Goal: Transaction & Acquisition: Purchase product/service

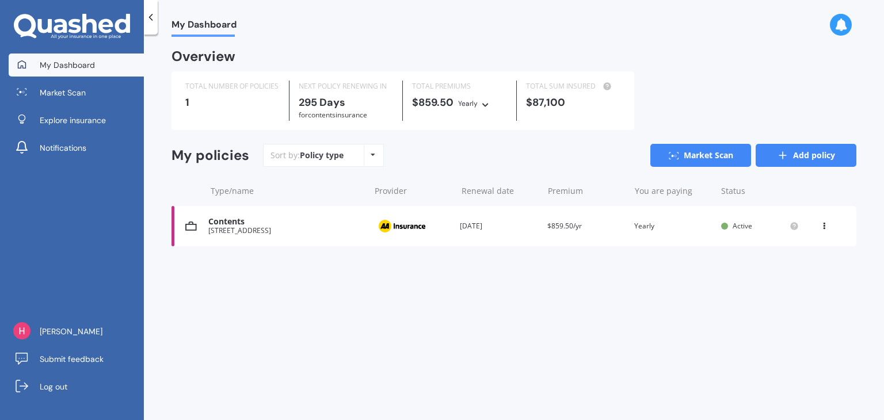
click at [812, 159] on link "Add policy" at bounding box center [806, 155] width 101 height 23
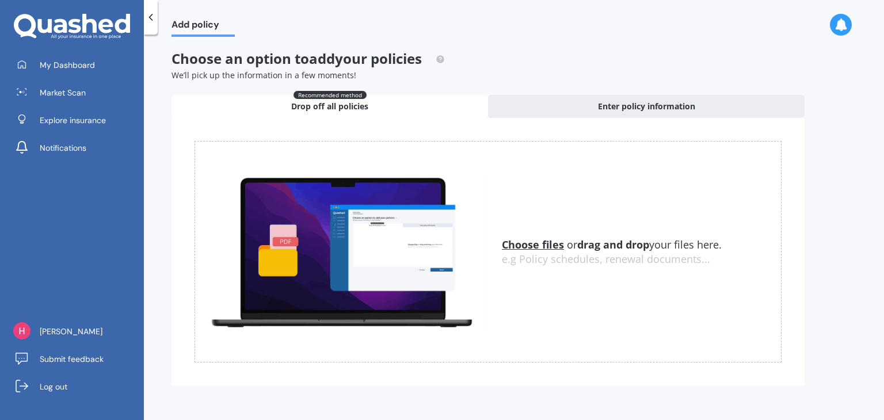
click at [534, 248] on u "Choose files" at bounding box center [533, 245] width 62 height 14
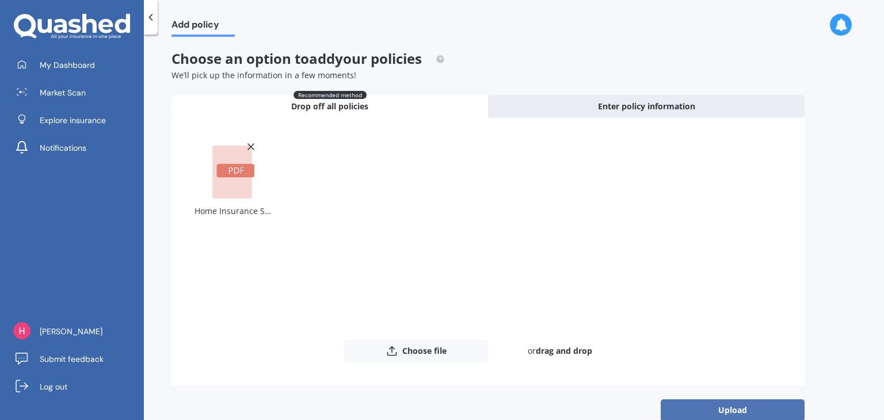
click at [718, 401] on button "Upload" at bounding box center [733, 410] width 144 height 22
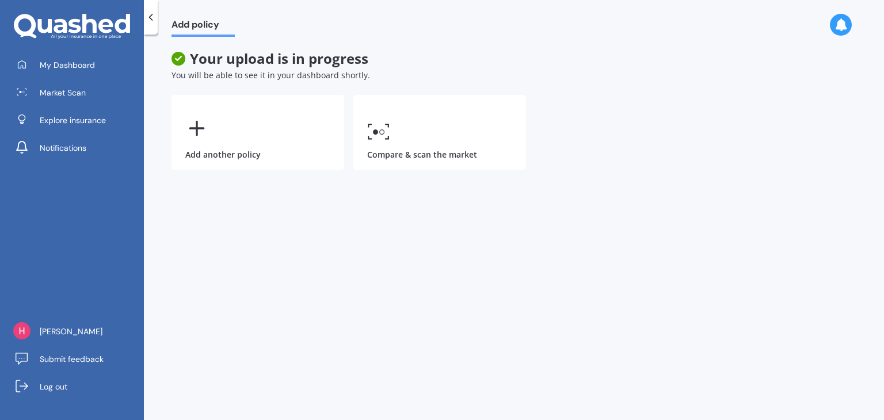
click at [627, 163] on div "Add another policy Compare & scan the market" at bounding box center [488, 132] width 633 height 75
click at [60, 73] on link "My Dashboard" at bounding box center [76, 65] width 135 height 23
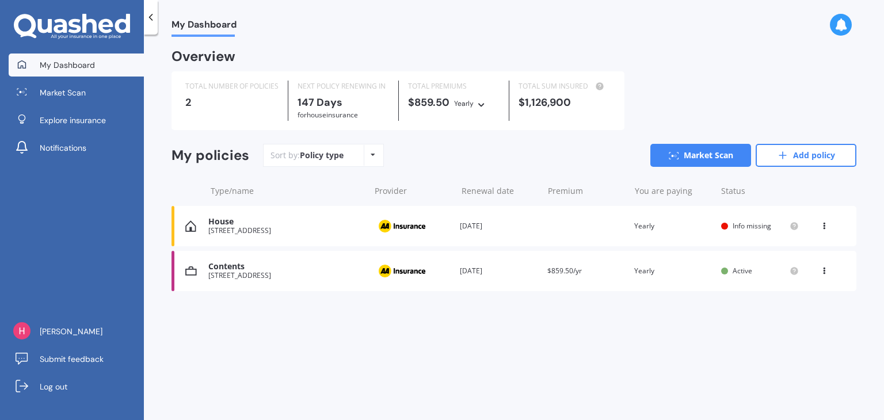
click at [290, 226] on div "House" at bounding box center [285, 222] width 155 height 10
click at [81, 102] on link "Market Scan" at bounding box center [76, 92] width 135 height 23
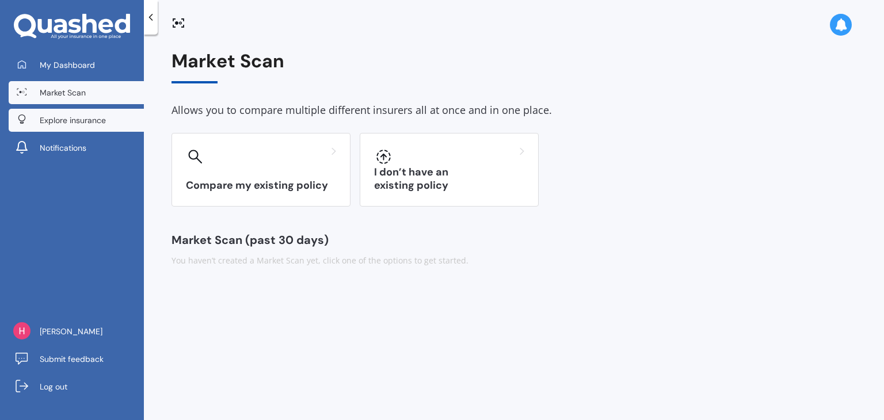
click at [81, 113] on link "Explore insurance" at bounding box center [76, 120] width 135 height 23
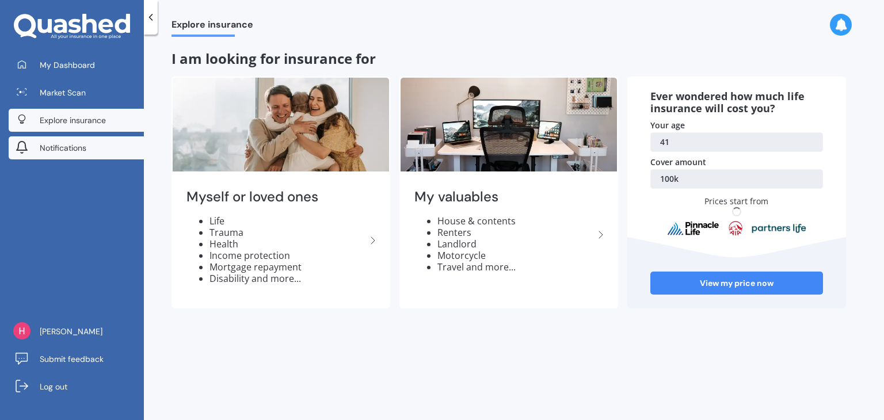
click at [76, 148] on span "Notifications" at bounding box center [63, 148] width 47 height 12
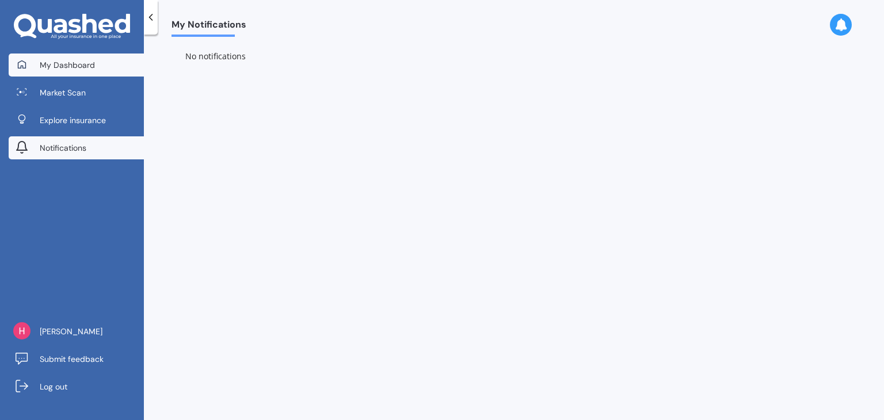
click at [58, 70] on link "My Dashboard" at bounding box center [76, 65] width 135 height 23
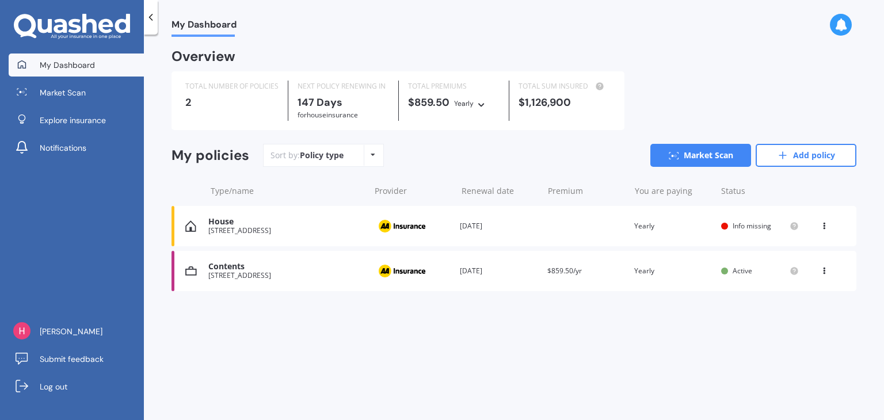
click at [754, 227] on span "Info missing" at bounding box center [752, 226] width 39 height 10
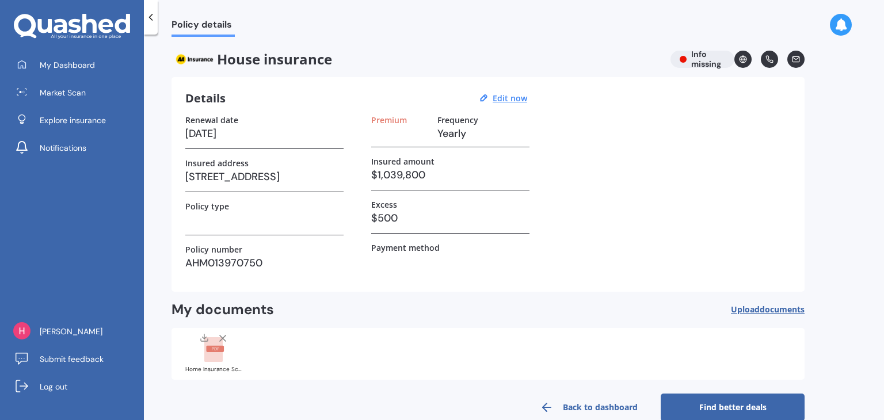
scroll to position [21, 0]
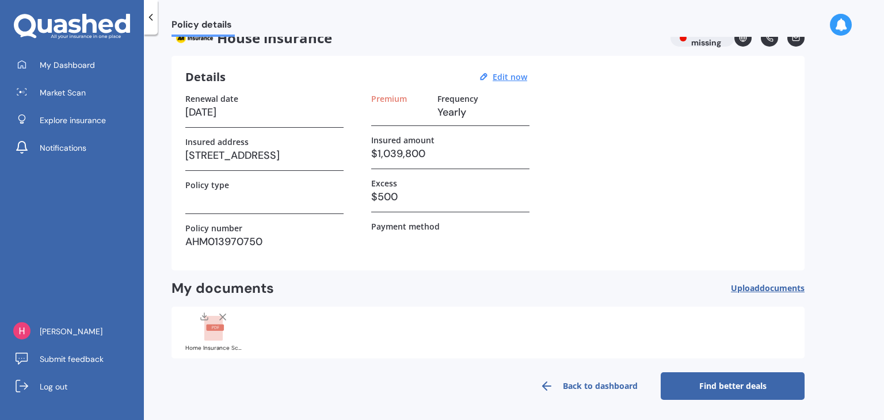
click at [206, 328] on rect at bounding box center [215, 328] width 18 height 6
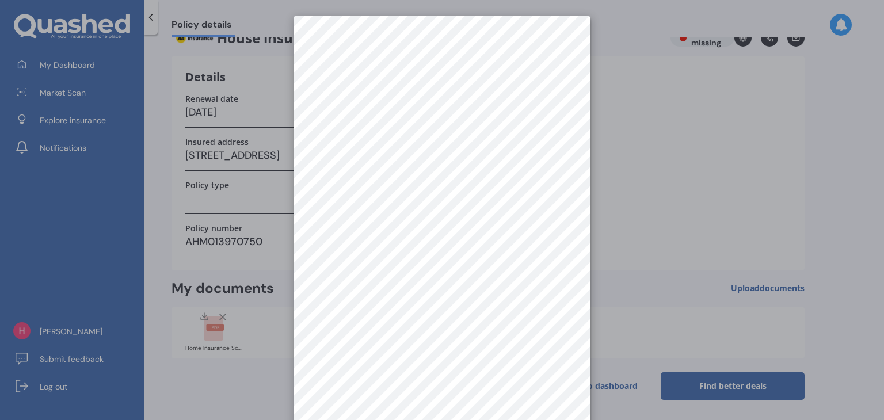
click at [676, 166] on div at bounding box center [442, 210] width 884 height 420
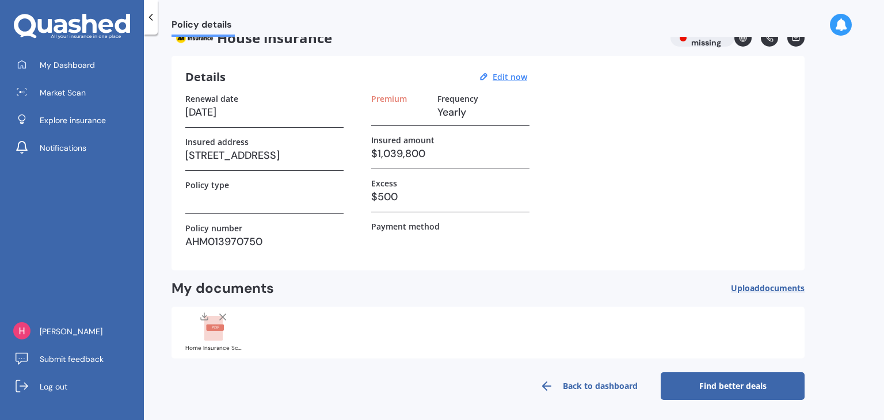
click at [718, 380] on link "Find better deals" at bounding box center [733, 386] width 144 height 28
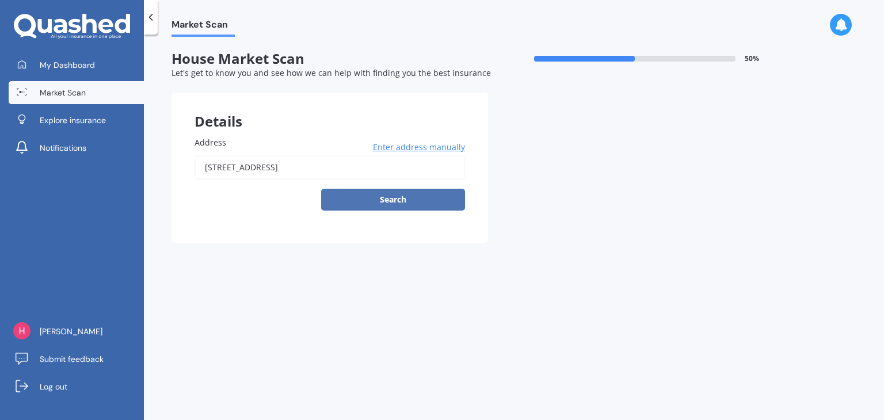
click at [403, 205] on button "Search" at bounding box center [393, 200] width 144 height 22
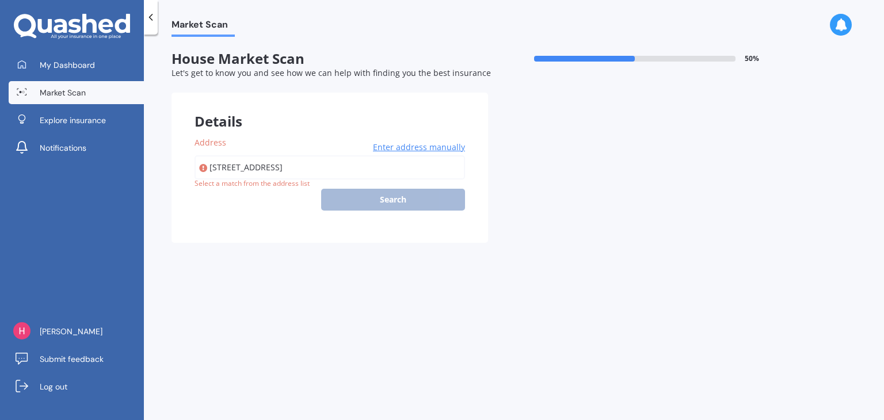
type input "[STREET_ADDRESS]"
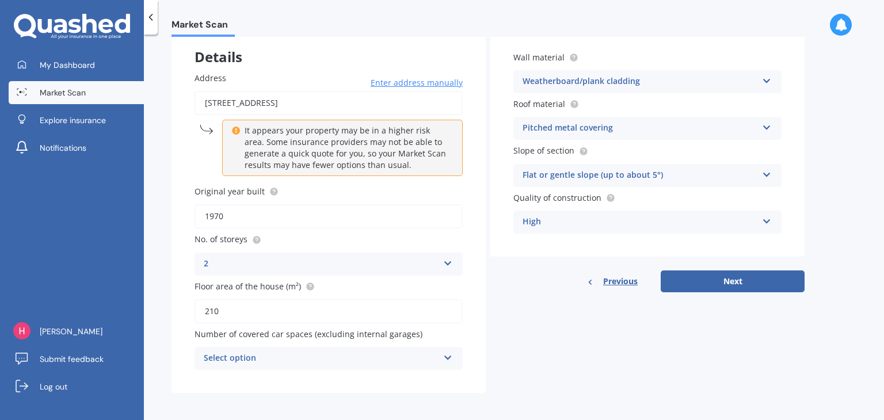
scroll to position [67, 0]
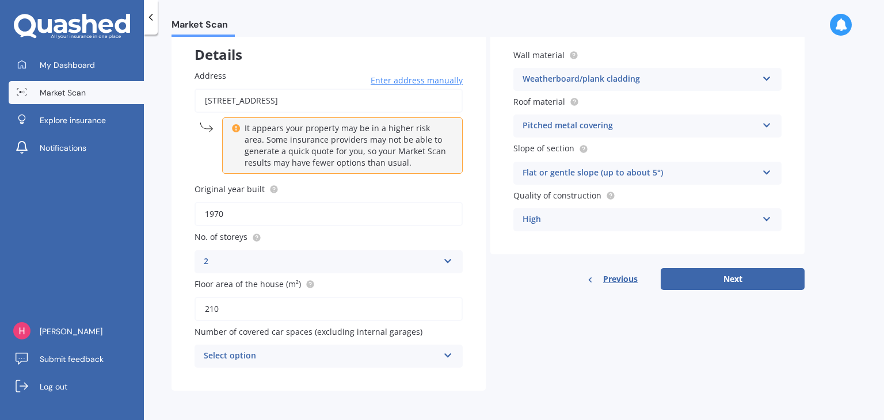
click at [394, 349] on div "Select option" at bounding box center [321, 356] width 235 height 14
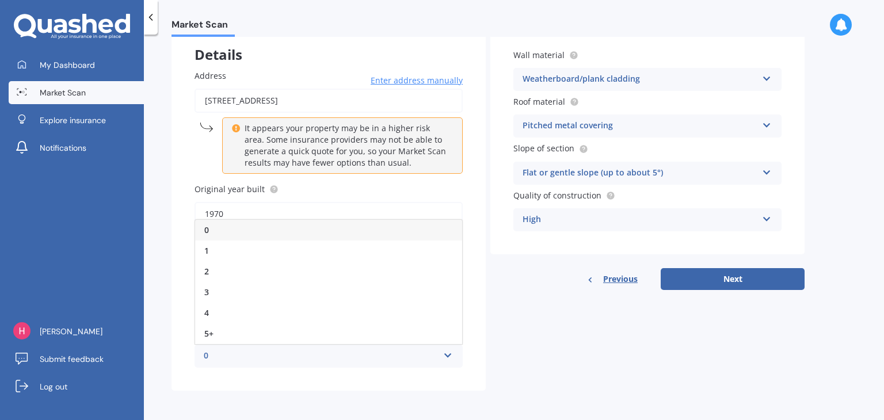
click at [296, 225] on div "0" at bounding box center [328, 230] width 267 height 21
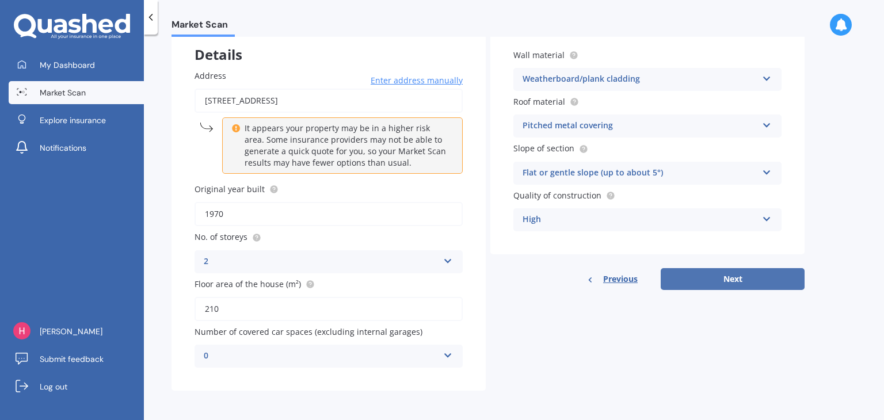
click at [737, 279] on button "Next" at bounding box center [733, 279] width 144 height 22
select select "05"
select select "10"
select select "1983"
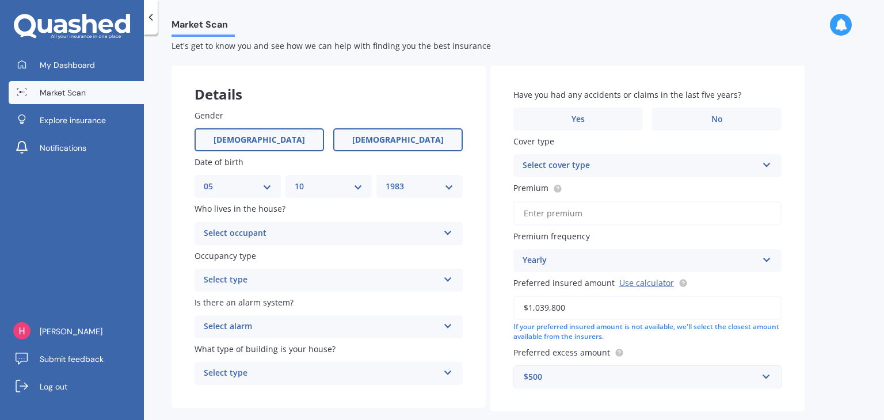
scroll to position [0, 0]
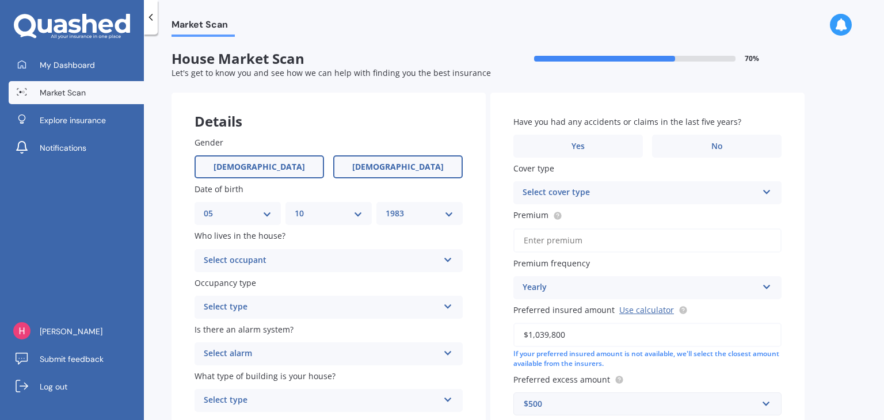
click at [262, 165] on span "[DEMOGRAPHIC_DATA]" at bounding box center [260, 167] width 92 height 10
click at [0, 0] on input "[DEMOGRAPHIC_DATA]" at bounding box center [0, 0] width 0 height 0
click at [266, 214] on select "DD 01 02 03 04 05 06 07 08 09 10 11 12 13 14 15 16 17 18 19 20 21 22 23 24 25 2…" at bounding box center [238, 213] width 68 height 13
select select "23"
click at [204, 207] on select "DD 01 02 03 04 05 06 07 08 09 10 11 12 13 14 15 16 17 18 19 20 21 22 23 24 25 2…" at bounding box center [238, 213] width 68 height 13
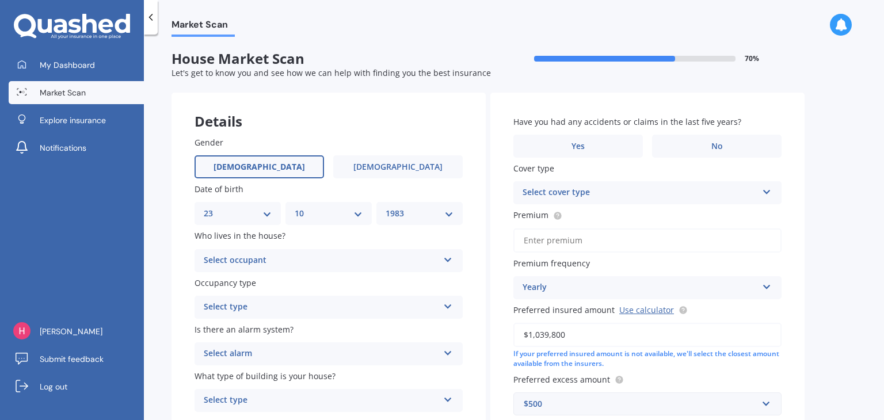
click at [335, 215] on select "MM 01 02 03 04 05 06 07 08 09 10 11 12" at bounding box center [329, 213] width 68 height 13
select select "11"
click at [295, 207] on select "MM 01 02 03 04 05 06 07 08 09 10 11 12" at bounding box center [329, 213] width 68 height 13
click at [419, 213] on select "YYYY 2009 2008 2007 2006 2005 2004 2003 2002 2001 2000 1999 1998 1997 1996 1995…" at bounding box center [420, 213] width 68 height 13
select select "1978"
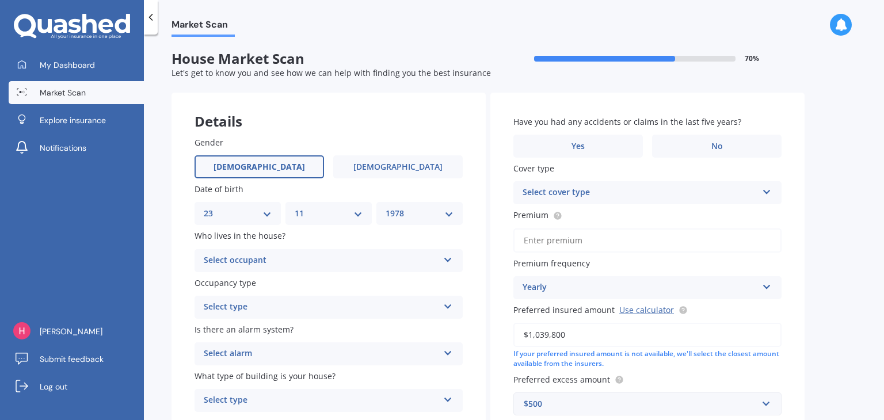
click at [386, 207] on select "YYYY 2009 2008 2007 2006 2005 2004 2003 2002 2001 2000 1999 1998 1997 1996 1995…" at bounding box center [420, 213] width 68 height 13
click at [304, 260] on div "Select occupant" at bounding box center [321, 261] width 235 height 14
click at [294, 280] on div "Owner" at bounding box center [328, 283] width 267 height 21
click at [292, 309] on div "Select type" at bounding box center [321, 307] width 235 height 14
click at [282, 327] on div "Permanent" at bounding box center [328, 329] width 267 height 21
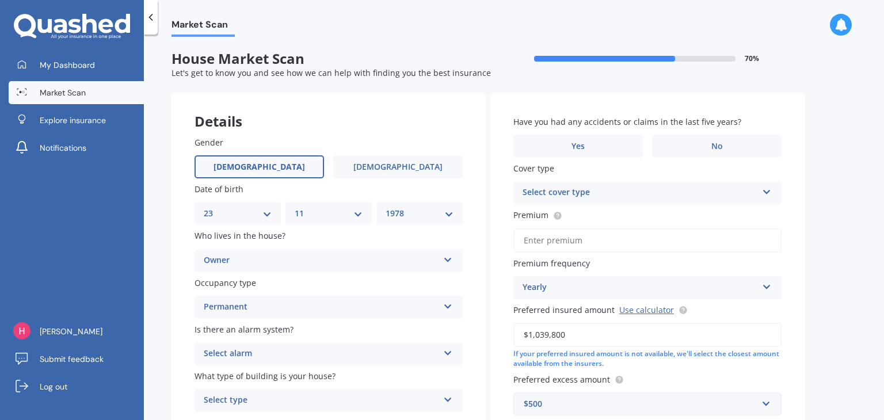
click at [308, 350] on div "Select alarm" at bounding box center [321, 354] width 235 height 14
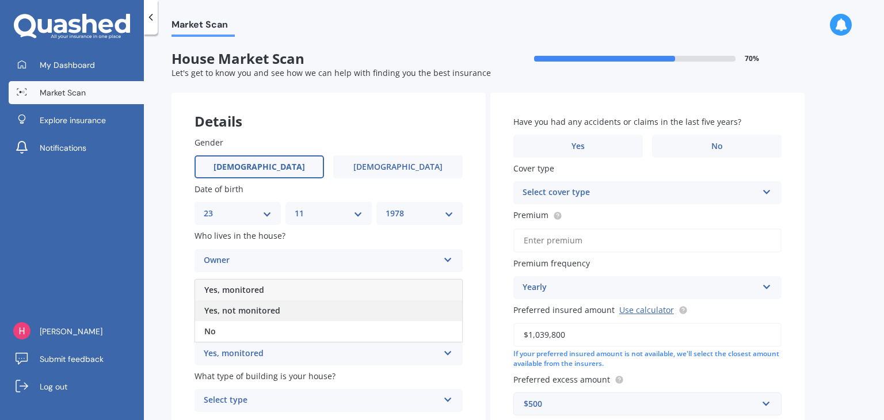
click at [297, 313] on div "Yes, not monitored" at bounding box center [328, 310] width 267 height 21
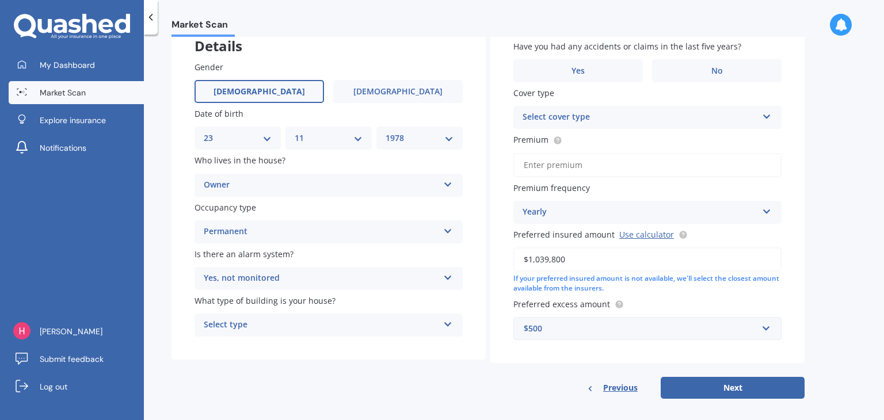
scroll to position [83, 0]
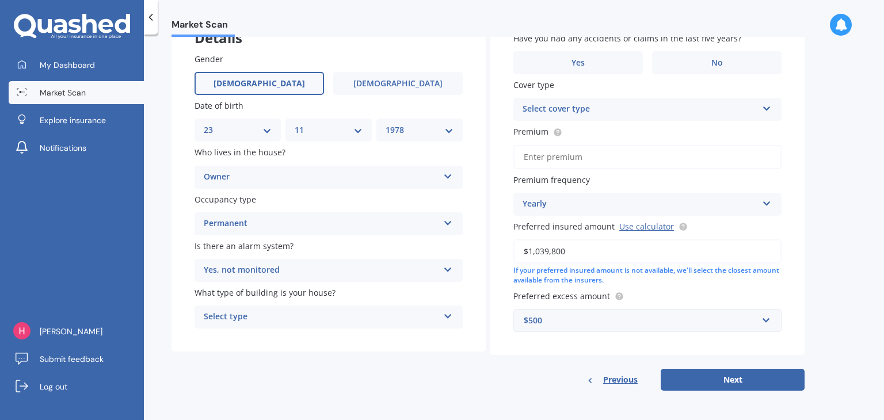
click at [276, 314] on div "Select type" at bounding box center [321, 317] width 235 height 14
click at [269, 332] on div "Freestanding" at bounding box center [328, 339] width 267 height 21
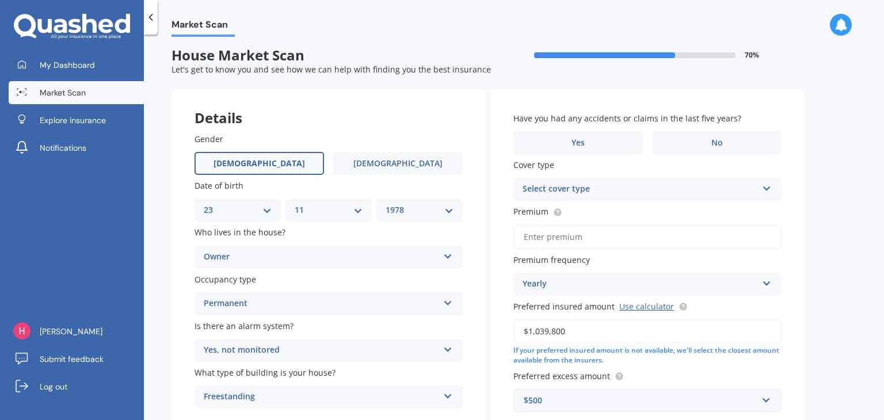
scroll to position [0, 0]
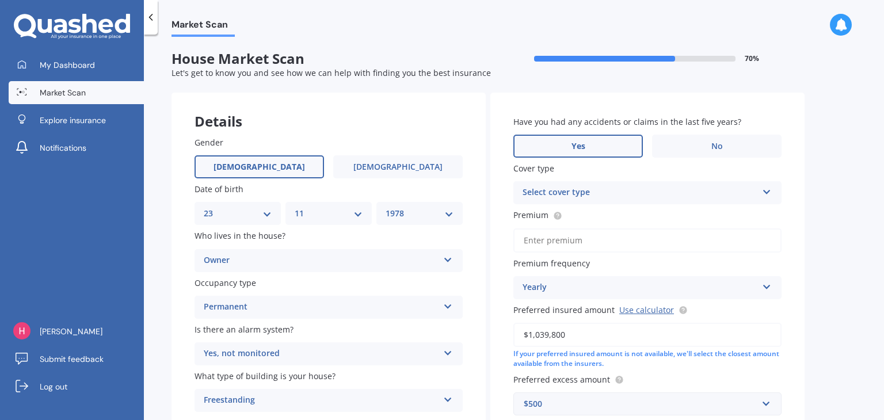
click at [573, 142] on span "Yes" at bounding box center [579, 147] width 14 height 10
click at [0, 0] on input "Yes" at bounding box center [0, 0] width 0 height 0
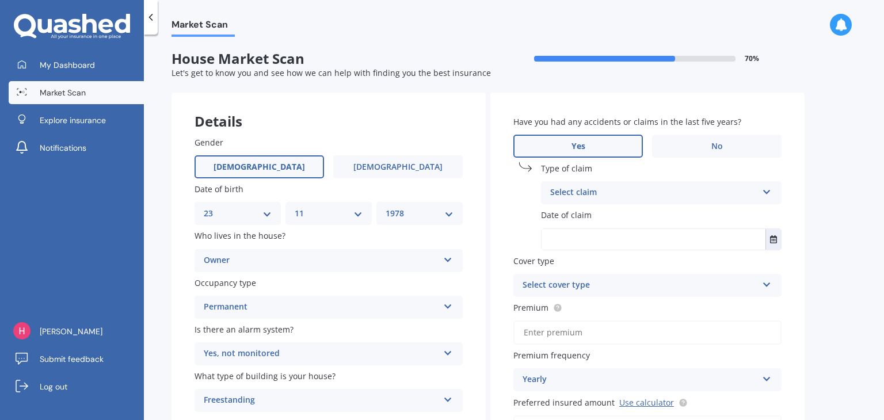
click at [611, 189] on div "Select claim" at bounding box center [653, 193] width 207 height 14
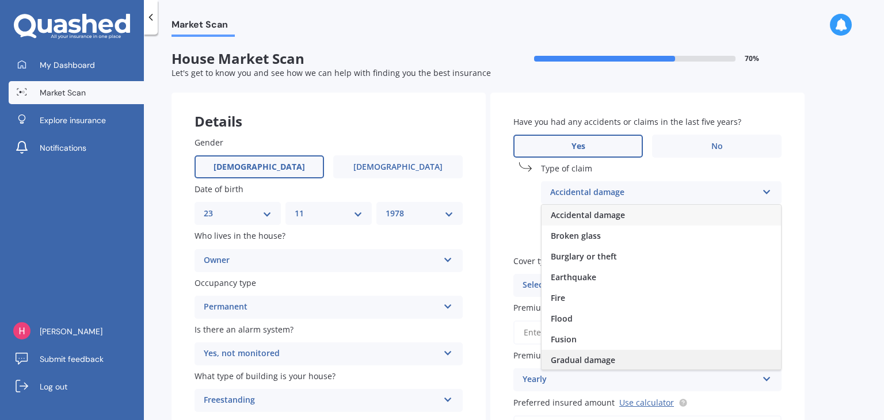
scroll to position [83, 0]
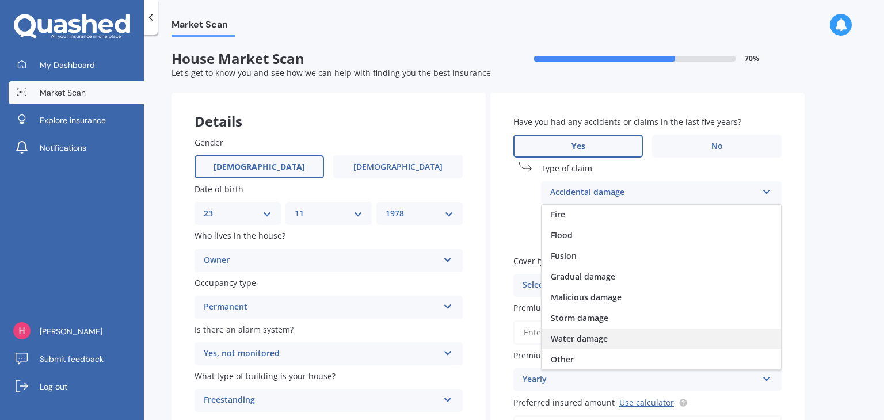
click at [587, 338] on span "Water damage" at bounding box center [579, 338] width 57 height 11
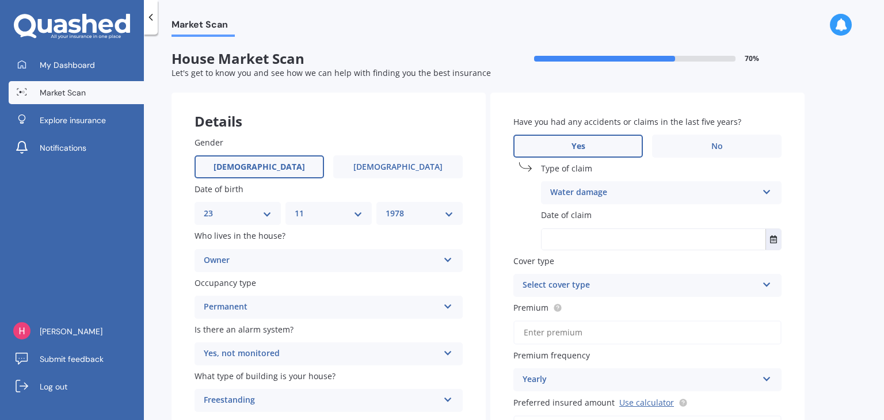
click at [580, 235] on input "text" at bounding box center [654, 239] width 224 height 21
click at [768, 239] on button "Select date" at bounding box center [774, 239] width 16 height 21
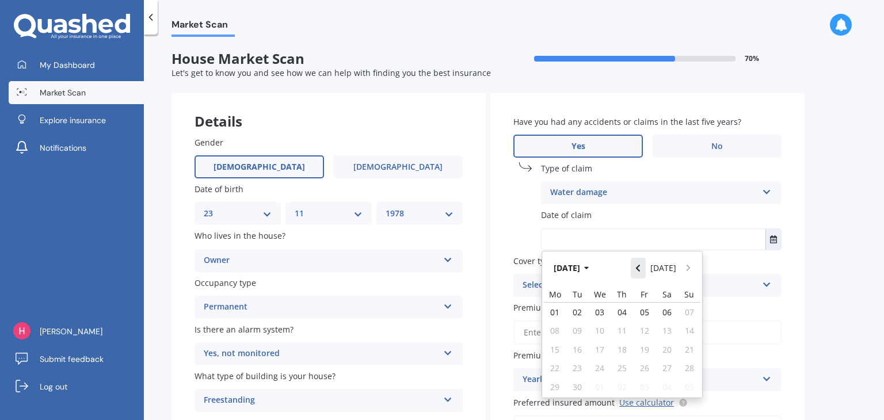
click at [641, 268] on icon "Navigate back" at bounding box center [637, 268] width 5 height 8
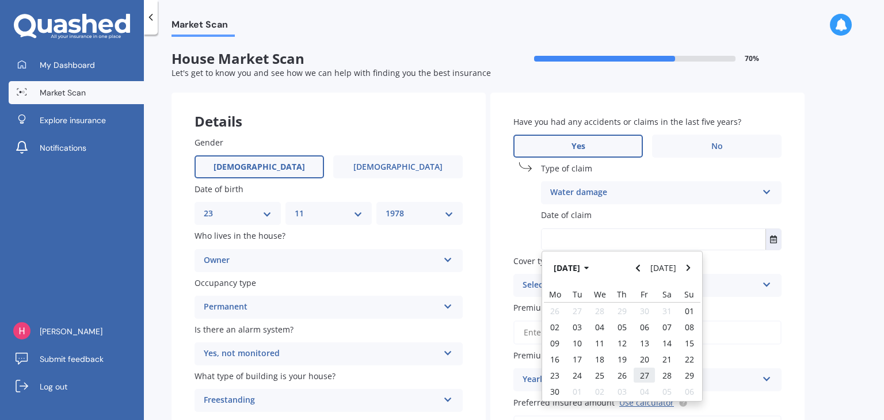
click at [638, 378] on div "27" at bounding box center [644, 375] width 22 height 16
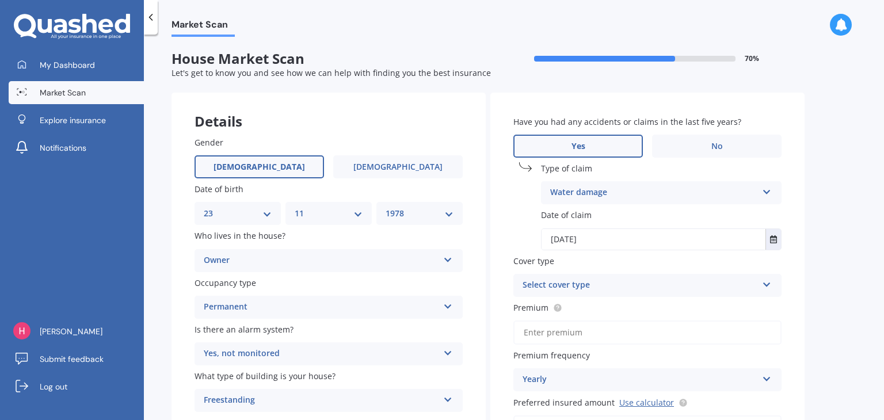
click at [651, 285] on div "Select cover type" at bounding box center [640, 286] width 235 height 14
click at [648, 304] on div "Home Insurance Policy" at bounding box center [647, 308] width 267 height 21
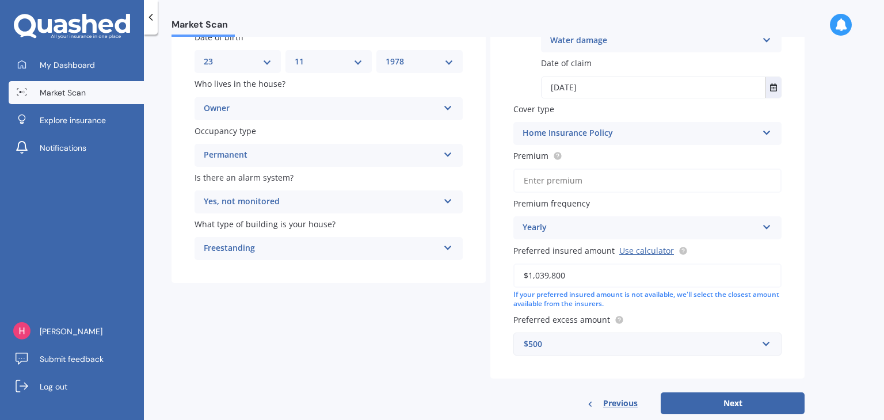
scroll to position [173, 0]
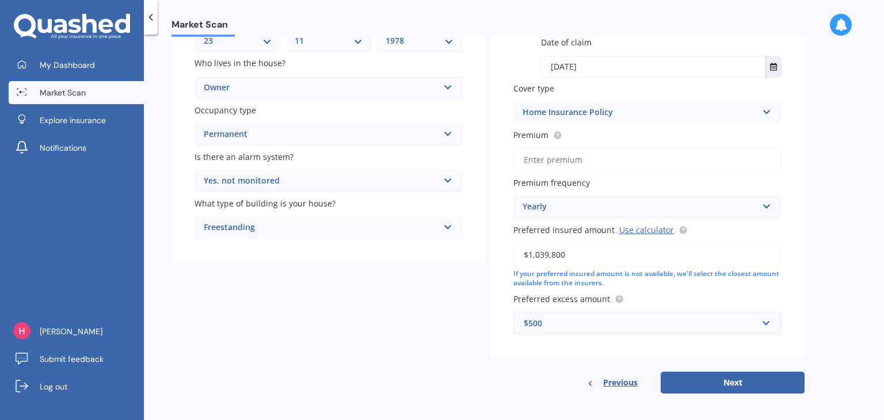
click at [553, 155] on input "Premium" at bounding box center [647, 160] width 268 height 24
click at [557, 135] on icon at bounding box center [558, 135] width 2 height 2
click at [551, 159] on input "Premium" at bounding box center [647, 160] width 268 height 24
click at [604, 67] on input "[DATE]" at bounding box center [654, 66] width 224 height 21
drag, startPoint x: 560, startPoint y: 65, endPoint x: 553, endPoint y: 66, distance: 7.5
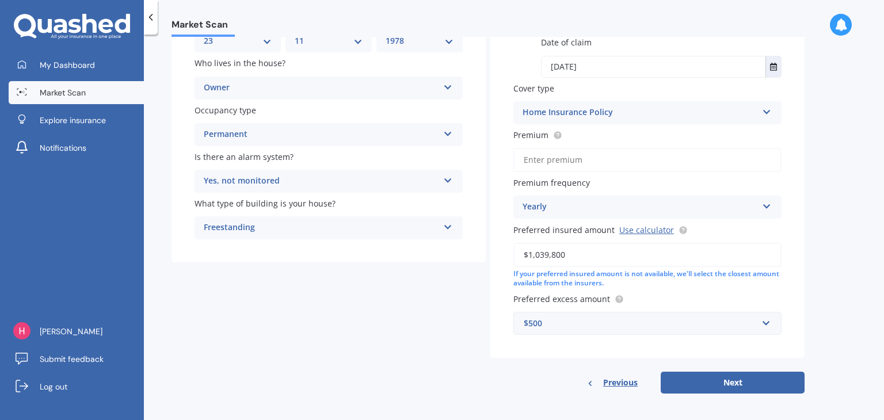
click at [553, 66] on input "[DATE]" at bounding box center [654, 66] width 224 height 21
type input "[DATE]"
click at [579, 161] on input "Premium" at bounding box center [647, 160] width 268 height 24
paste input "$398.75"
type input "$398.75"
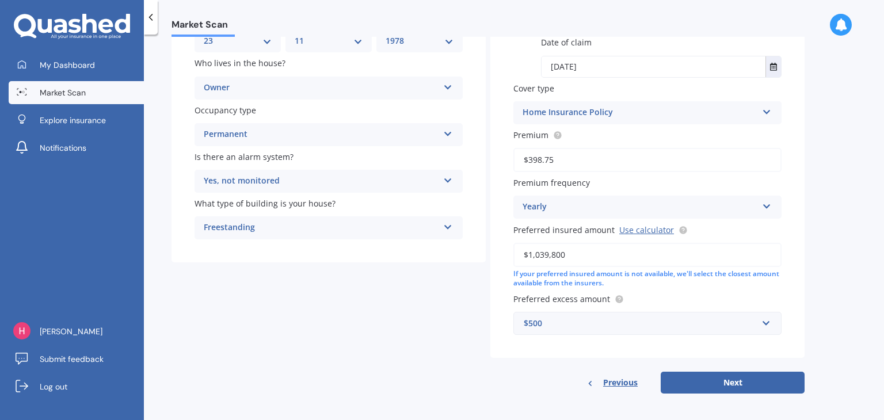
click at [576, 205] on div "Yearly" at bounding box center [640, 207] width 235 height 14
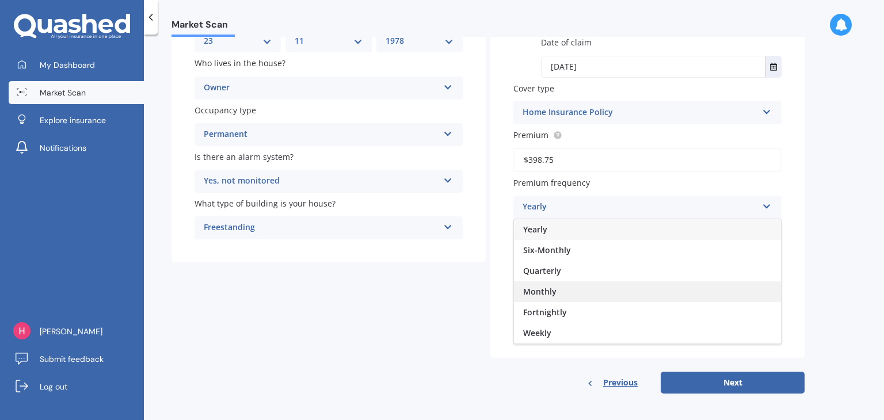
click at [564, 295] on div "Monthly" at bounding box center [647, 291] width 267 height 21
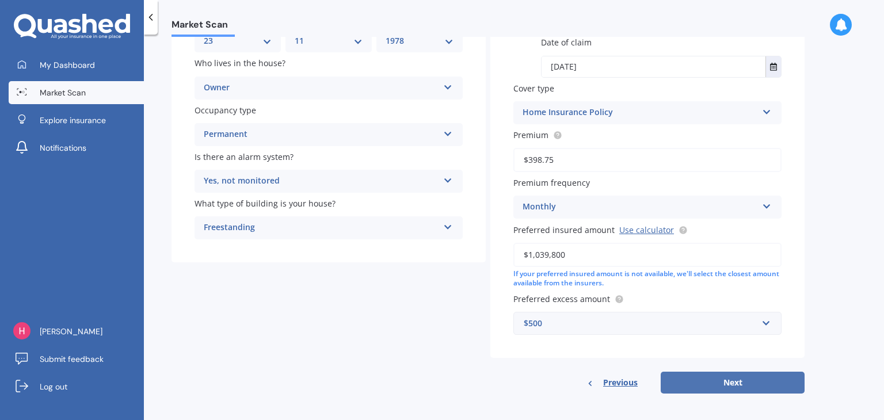
click at [719, 383] on button "Next" at bounding box center [733, 383] width 144 height 22
select select "23"
select select "11"
select select "1978"
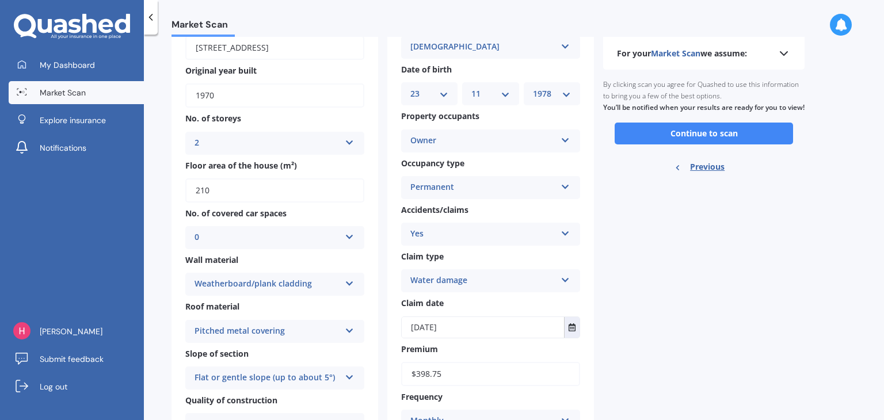
scroll to position [115, 0]
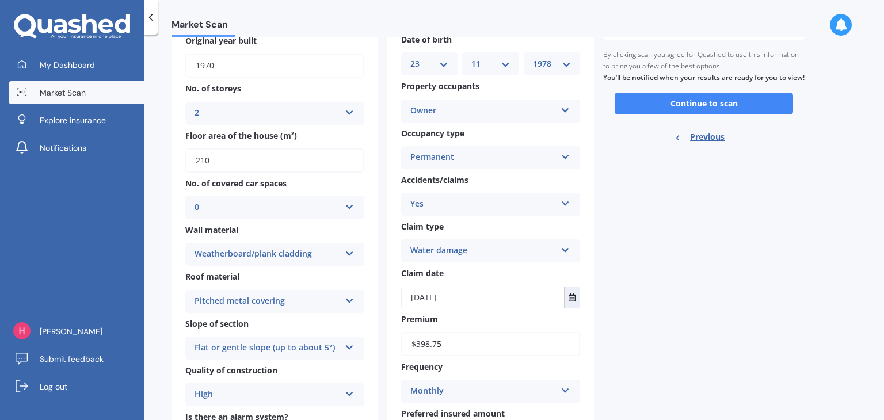
click at [253, 302] on div "Pitched metal covering" at bounding box center [268, 302] width 146 height 14
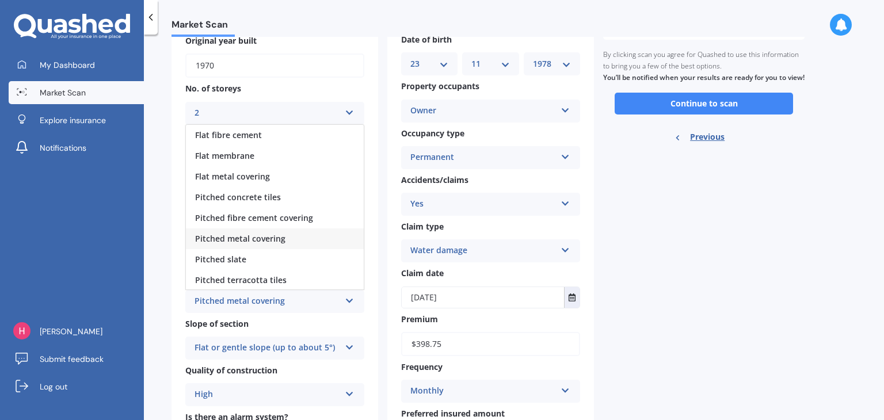
click at [265, 243] on div "Pitched metal covering" at bounding box center [275, 239] width 178 height 21
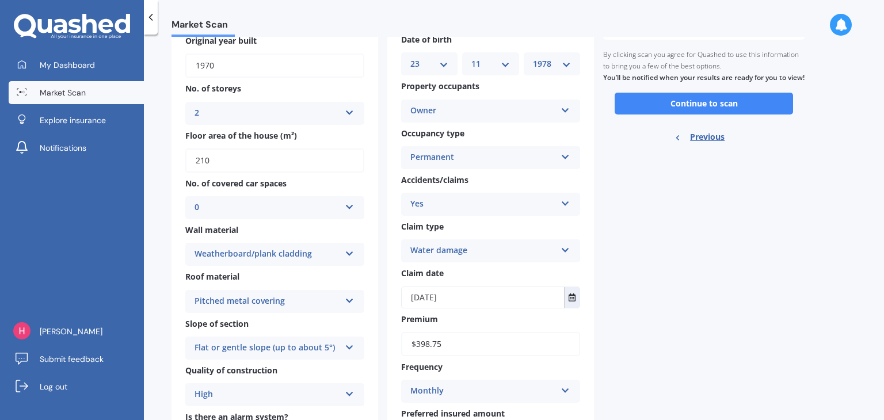
click at [264, 343] on div "Flat or gentle slope (up to about 5°)" at bounding box center [268, 348] width 146 height 14
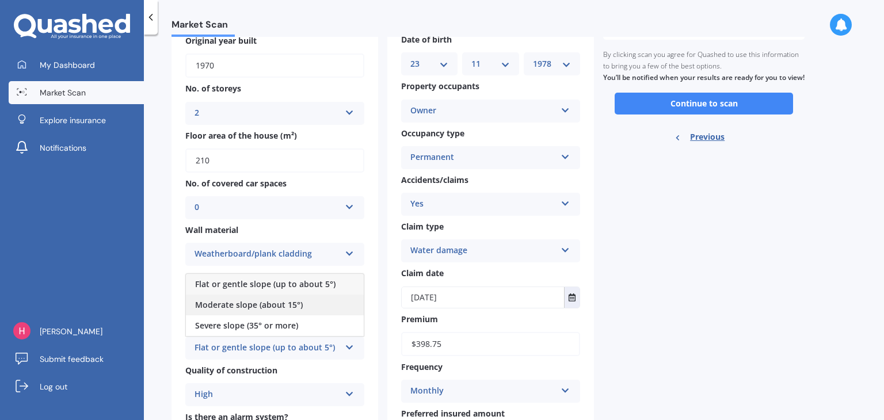
click at [295, 304] on span "Moderate slope (about 15°)" at bounding box center [249, 304] width 108 height 11
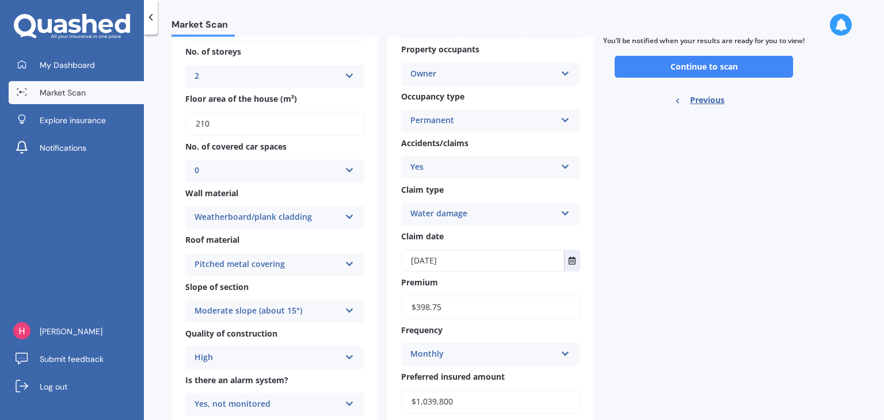
scroll to position [173, 0]
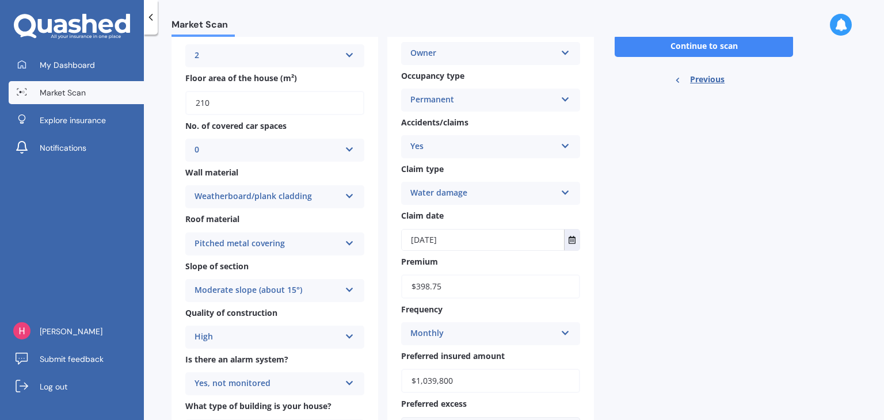
click at [239, 337] on div "High" at bounding box center [268, 337] width 146 height 14
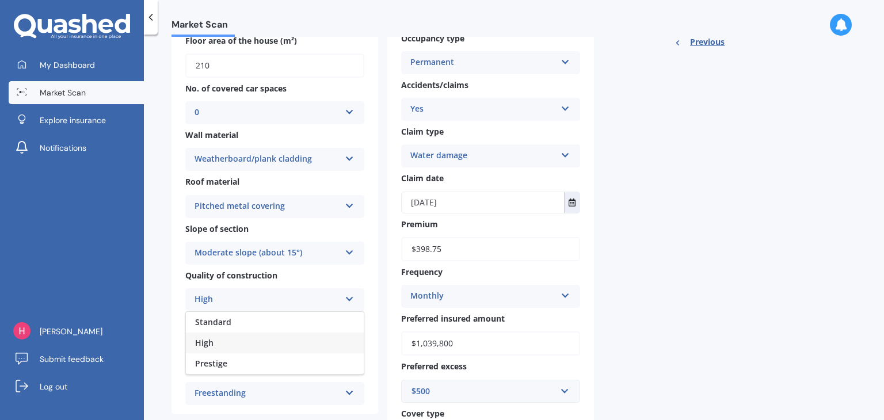
scroll to position [230, 0]
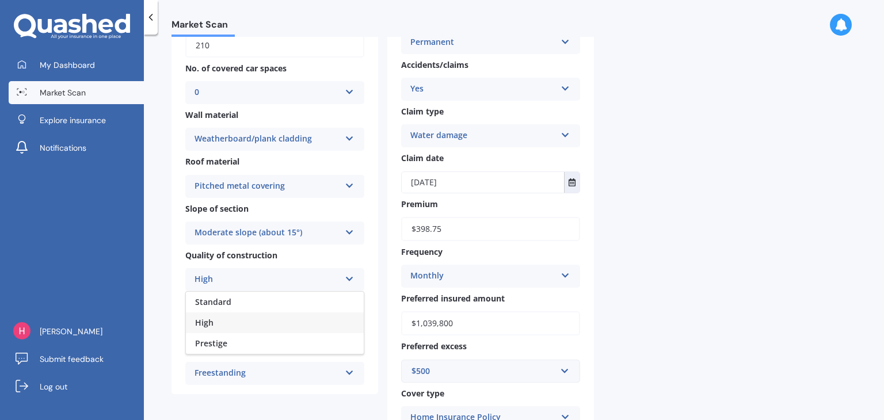
click at [226, 322] on div "High" at bounding box center [275, 323] width 178 height 21
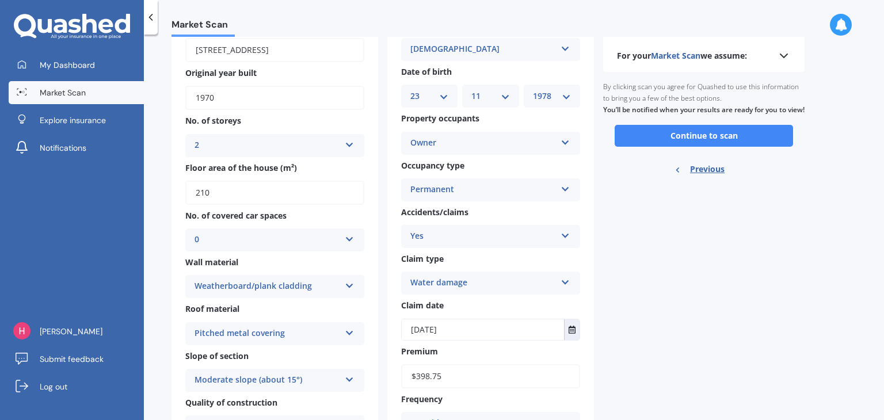
scroll to position [58, 0]
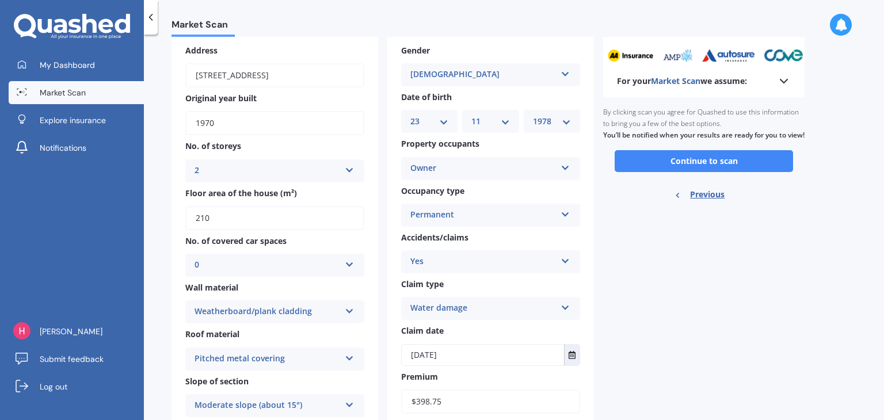
click at [482, 307] on div "Water damage" at bounding box center [483, 309] width 146 height 14
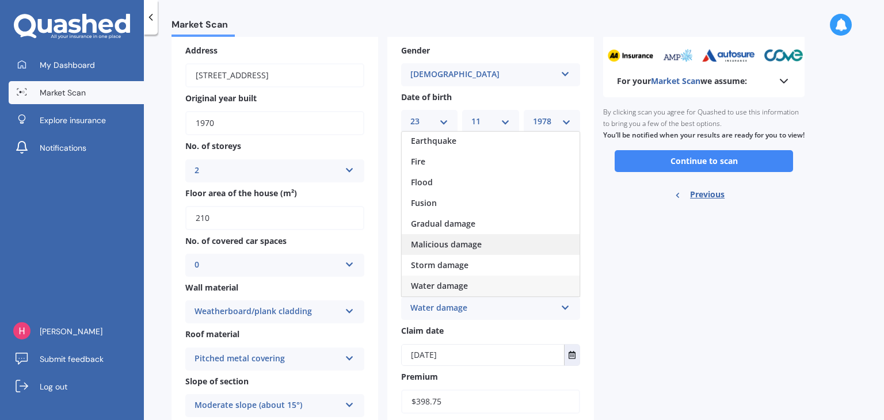
scroll to position [83, 0]
click at [460, 242] on span "Storm damage" at bounding box center [440, 244] width 58 height 11
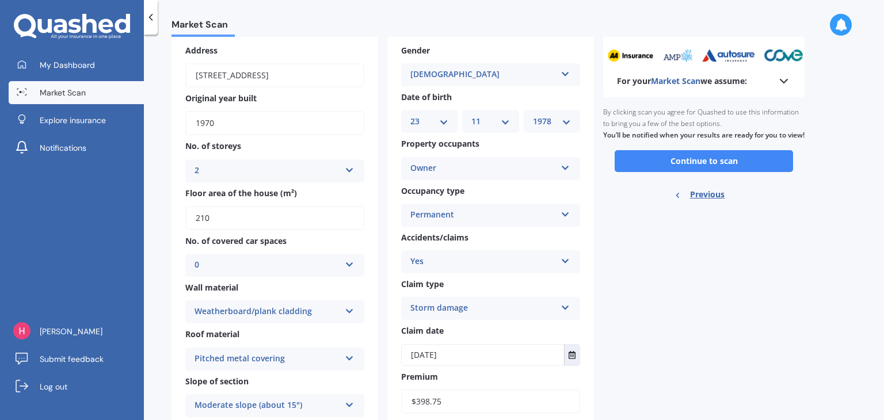
click at [656, 295] on div "For your Market Scan we assume: Ready to go By clicking scan you agree for Quas…" at bounding box center [703, 323] width 201 height 576
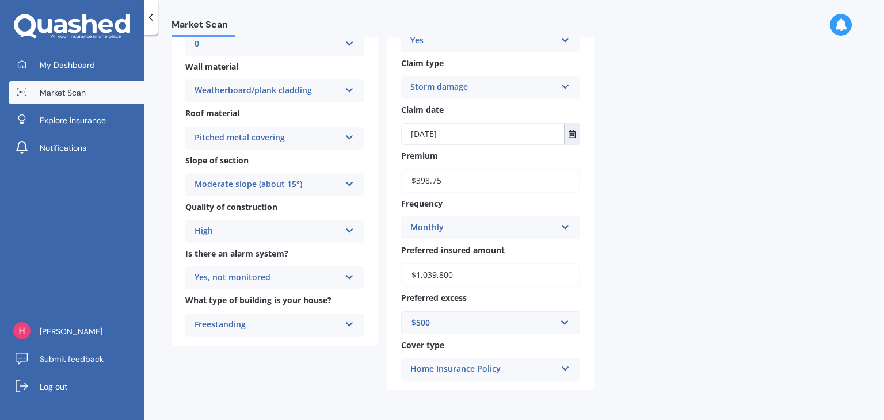
scroll to position [0, 0]
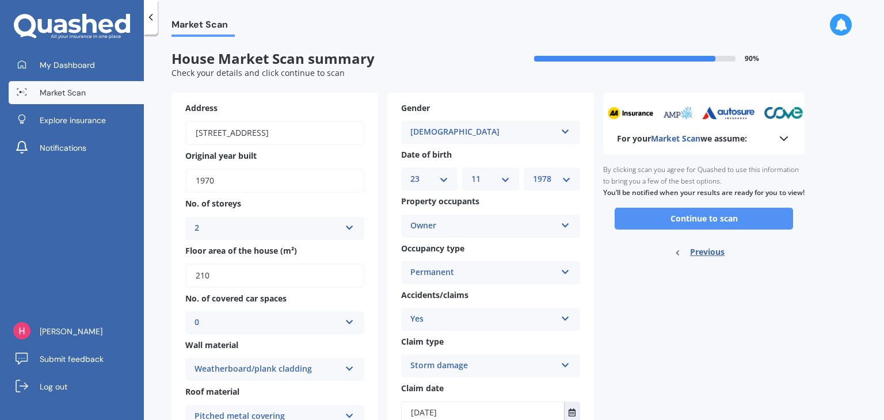
click at [702, 229] on button "Continue to scan" at bounding box center [704, 219] width 178 height 22
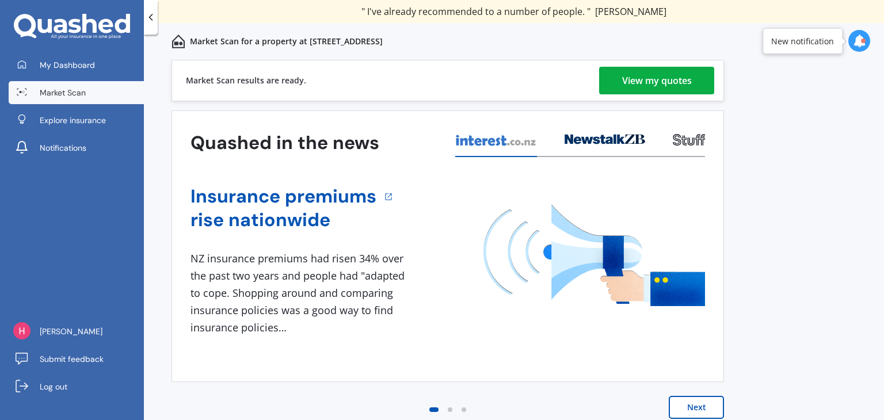
click at [657, 79] on div "View my quotes" at bounding box center [657, 81] width 70 height 28
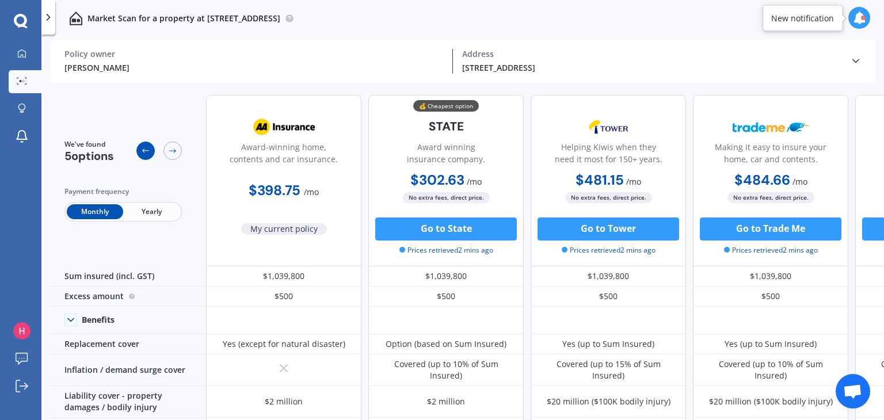
click at [144, 150] on icon at bounding box center [145, 150] width 9 height 9
click at [176, 155] on icon at bounding box center [172, 150] width 9 height 9
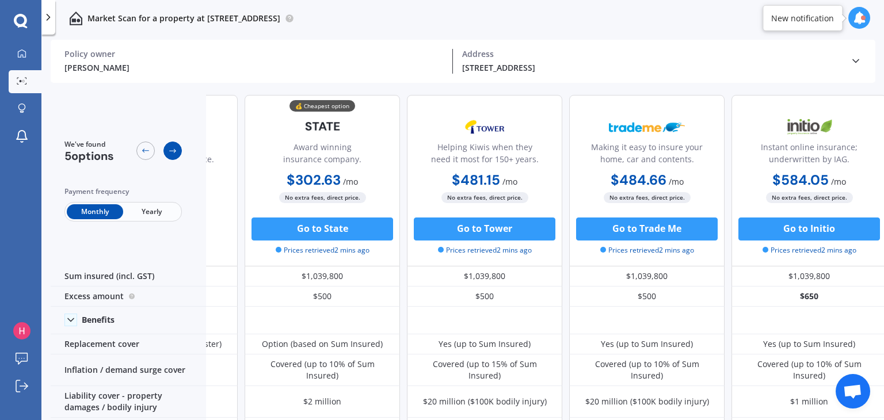
scroll to position [0, 132]
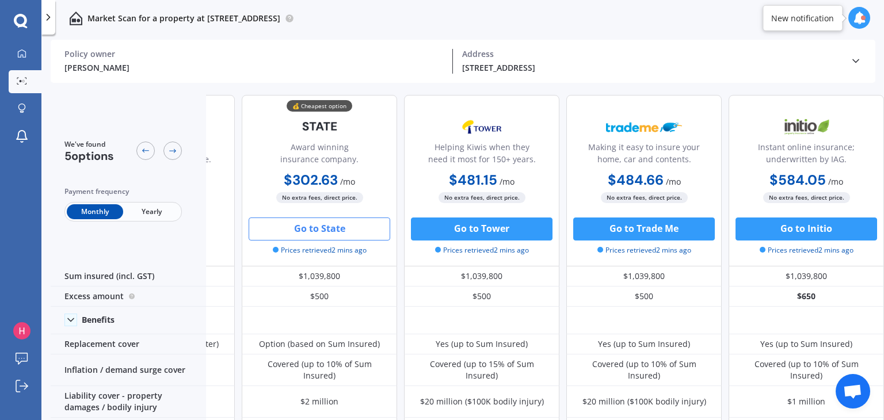
click at [345, 225] on button "Go to State" at bounding box center [320, 229] width 142 height 23
